Goal: Task Accomplishment & Management: Manage account settings

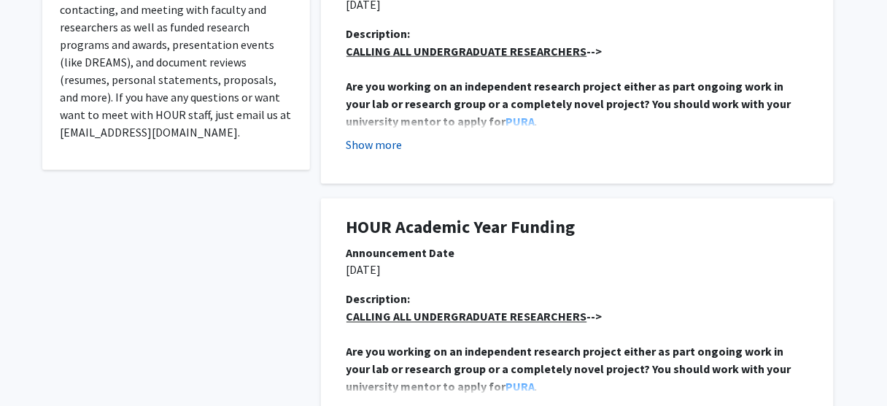
scroll to position [380, 0]
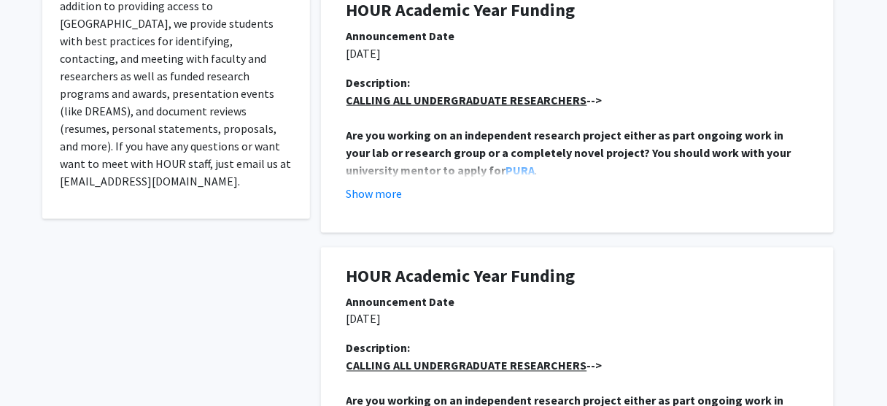
click at [371, 181] on fg-read-more "CALLING ALL UNDERGRADUATE RESEARCHERS --> Are you working on an independent res…" at bounding box center [578, 146] width 462 height 111
click at [379, 190] on button "Show more" at bounding box center [375, 194] width 56 height 18
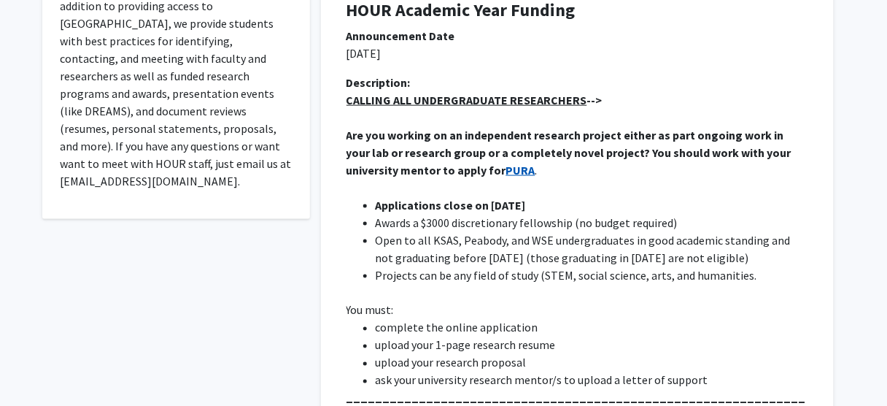
click at [507, 166] on strong "PURA" at bounding box center [521, 170] width 29 height 15
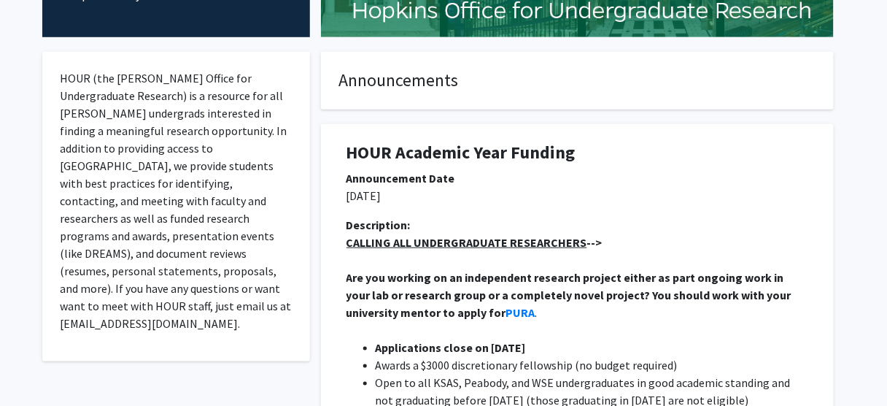
scroll to position [234, 0]
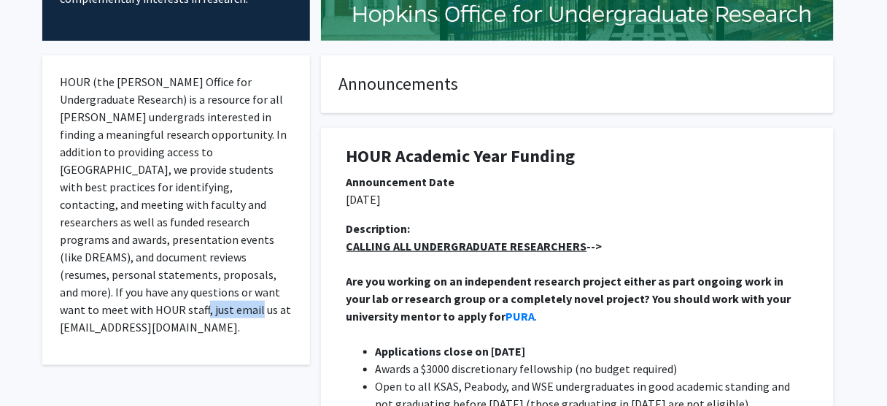
drag, startPoint x: 236, startPoint y: 295, endPoint x: 163, endPoint y: 294, distance: 73.0
click at [163, 294] on p "HOUR (the Hopkins Office for Undergraduate Research) is a resource for all Hopk…" at bounding box center [176, 204] width 233 height 263
copy p "HOUR@jhu.edu"
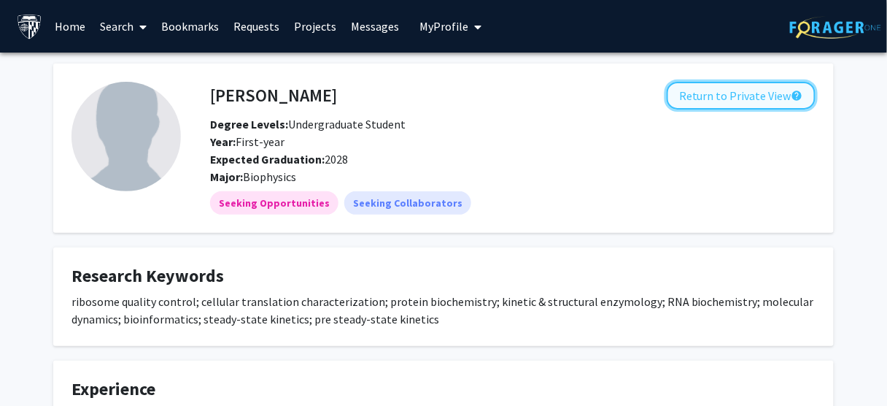
click at [721, 96] on button "Return to Private View help" at bounding box center [741, 96] width 149 height 28
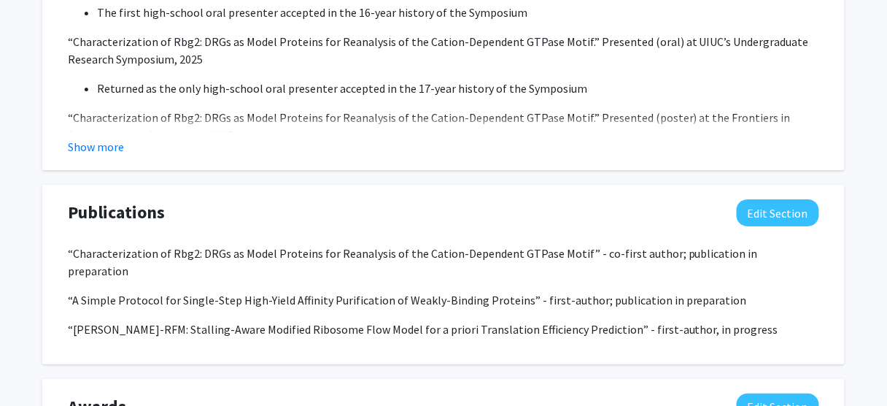
scroll to position [1323, 0]
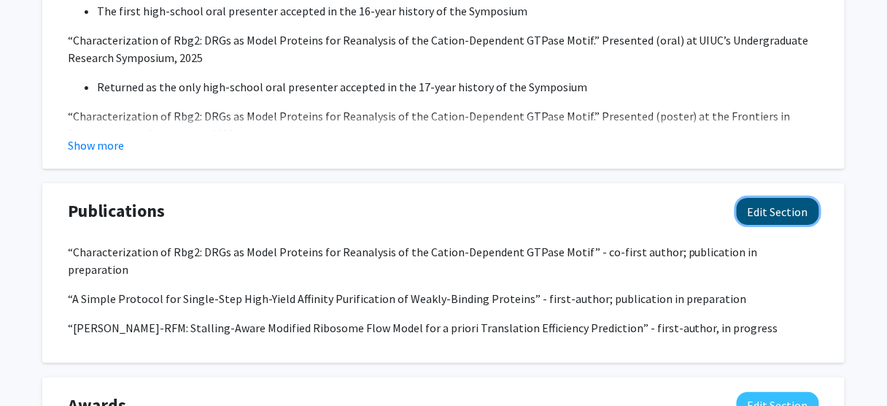
click at [769, 209] on button "Edit Section" at bounding box center [778, 211] width 82 height 27
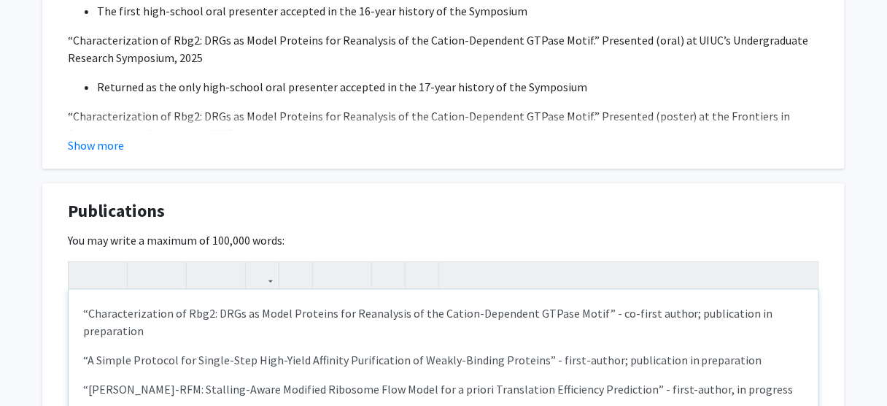
scroll to position [1456, 0]
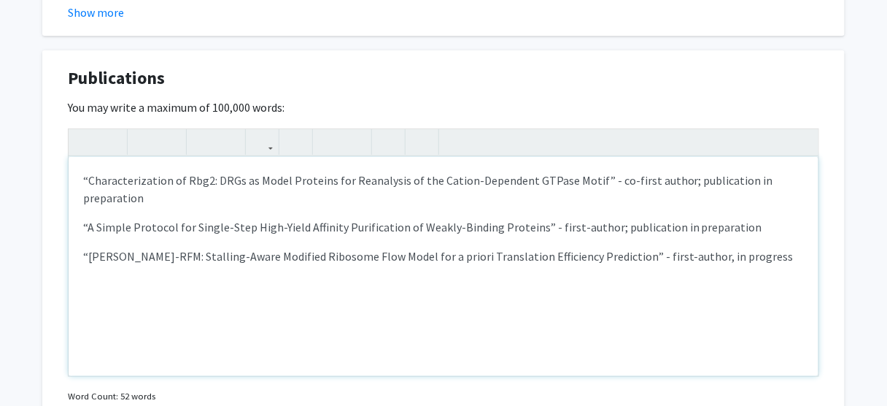
click at [468, 247] on p "“[PERSON_NAME]-RFM: Stalling-Aware Modified Ribosome Flow Model for a priori Tr…" at bounding box center [443, 256] width 721 height 18
click at [513, 247] on p "“[PERSON_NAME]-RFM: Stalling-Aware Modified Ribosome Flow Model for a priori Tr…" at bounding box center [443, 256] width 721 height 18
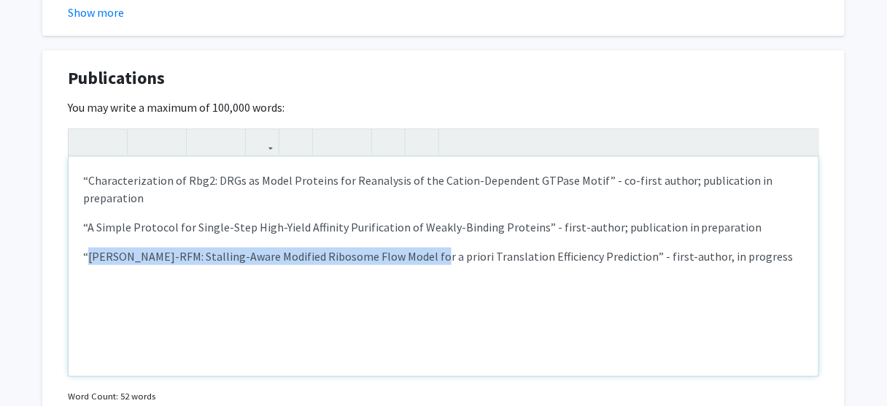
drag, startPoint x: 88, startPoint y: 237, endPoint x: 417, endPoint y: 245, distance: 329.3
click at [417, 247] on p "“[PERSON_NAME]-RFM: Stalling-Aware Modified Ribosome Flow Model for a priori Tr…" at bounding box center [443, 256] width 721 height 18
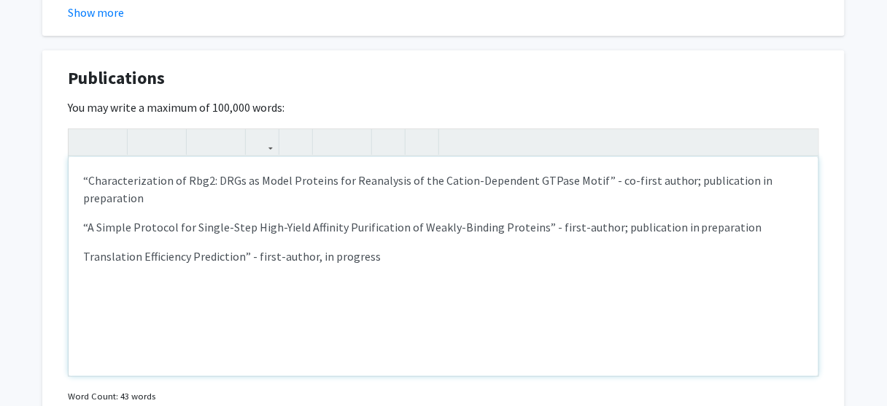
click at [247, 247] on p "Translation Efficiency Prediction” - first-author, in progress" at bounding box center [443, 256] width 721 height 18
click at [85, 247] on p "Translation Efficiency Prediction - first-author, in progress" at bounding box center [443, 256] width 721 height 18
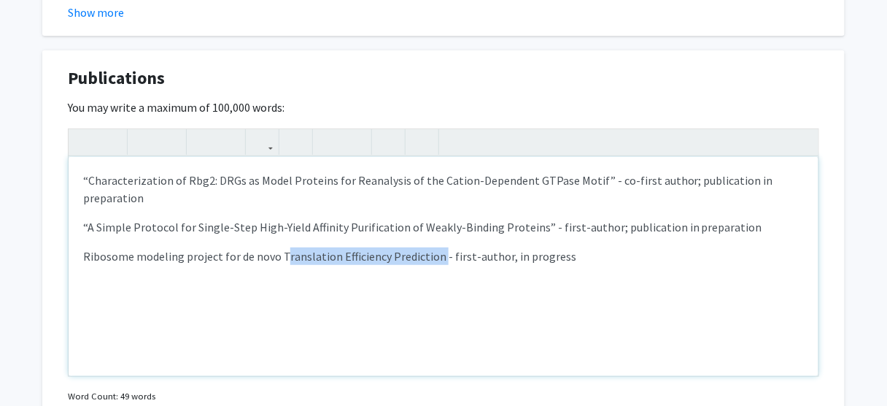
click at [436, 247] on p "Ribosome modeling project for de novo Translation Efficiency Prediction - first…" at bounding box center [443, 256] width 721 height 18
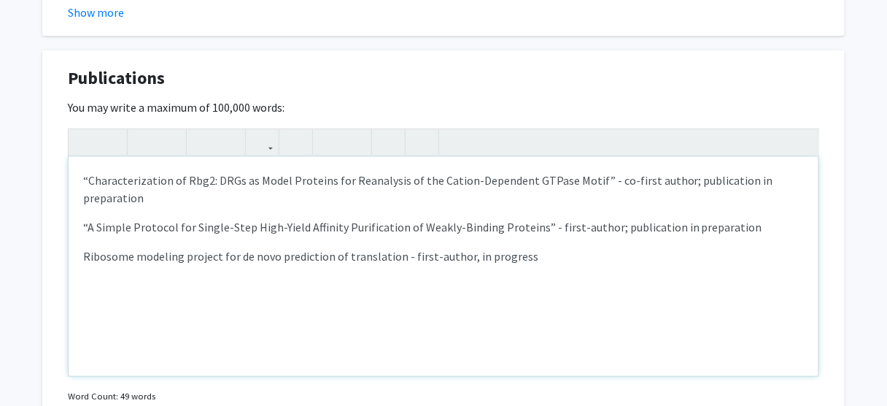
click at [401, 247] on p "Ribosome modeling project for de novo prediction of translation - first-author,…" at bounding box center [443, 256] width 721 height 18
drag, startPoint x: 239, startPoint y: 238, endPoint x: 277, endPoint y: 238, distance: 37.2
click at [277, 247] on p "Ribosome modeling project for de novo prediction of translation efficiency - fi…" at bounding box center [443, 256] width 721 height 18
type textarea "<p>“Characterization of Rbg2: DRGs as Model Proteins for Reanalysis of the Cati…"
click at [539, 66] on div "Publications Edit Section" at bounding box center [444, 82] width 774 height 34
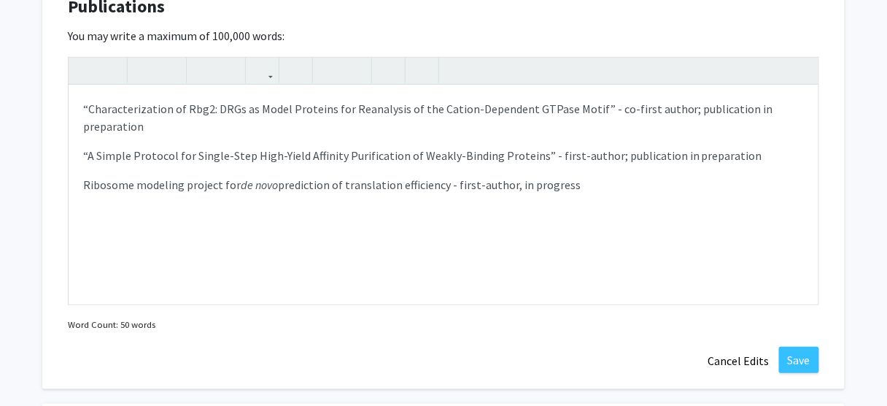
scroll to position [1530, 0]
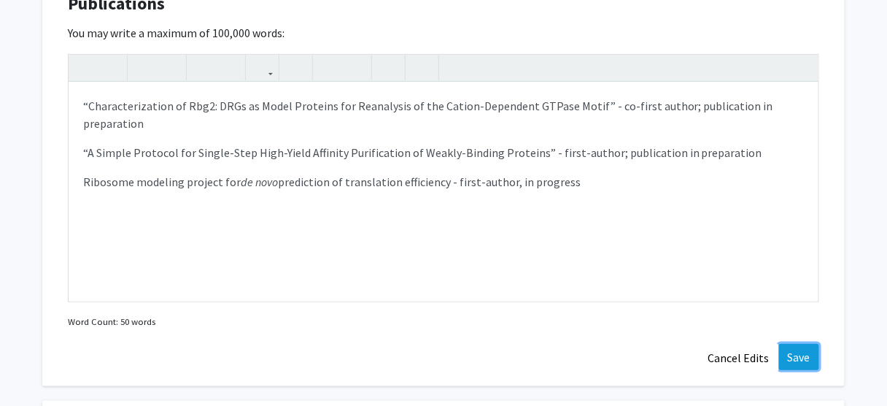
click at [801, 352] on button "Save" at bounding box center [799, 357] width 40 height 26
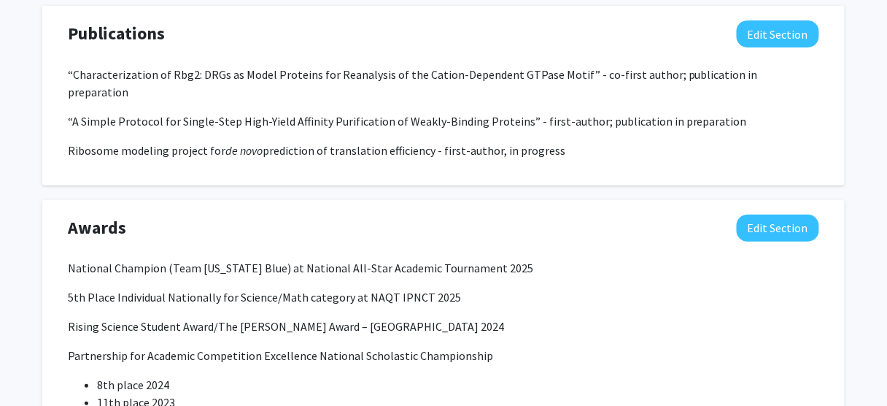
scroll to position [1501, 0]
click at [785, 43] on button "Edit Section" at bounding box center [778, 33] width 82 height 27
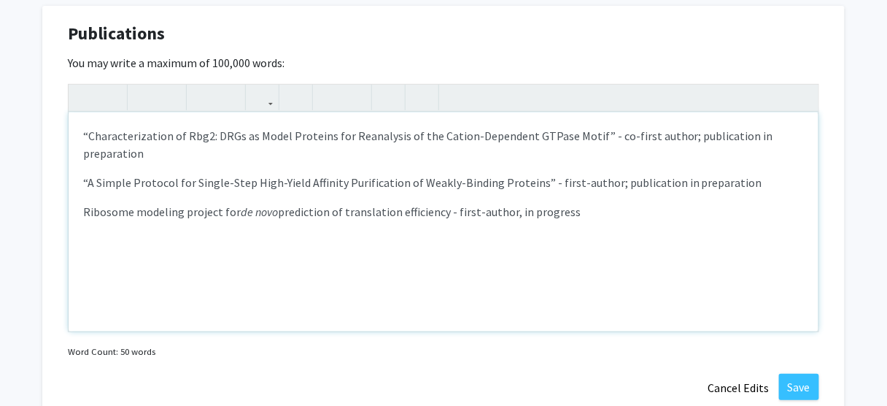
click at [312, 203] on p "Ribosome modeling project for de novo prediction of translation efficiency - fi…" at bounding box center [443, 212] width 721 height 18
click at [458, 255] on div "“Characterization of Rbg2: DRGs as Model Proteins for Reanalysis of the Cation-…" at bounding box center [444, 221] width 750 height 219
click at [798, 390] on button "Save" at bounding box center [799, 387] width 40 height 26
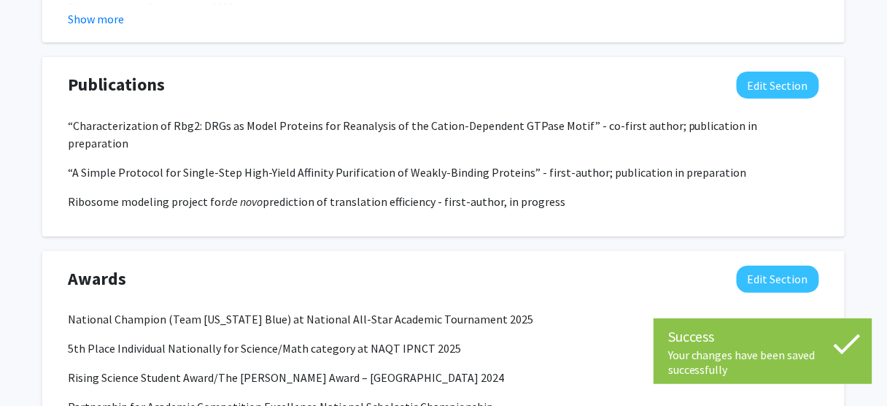
scroll to position [1449, 0]
click at [671, 204] on div "Publications Edit Section “Characterization of Rbg2: DRGs as Model Proteins for…" at bounding box center [443, 148] width 803 height 180
